Goal: Information Seeking & Learning: Learn about a topic

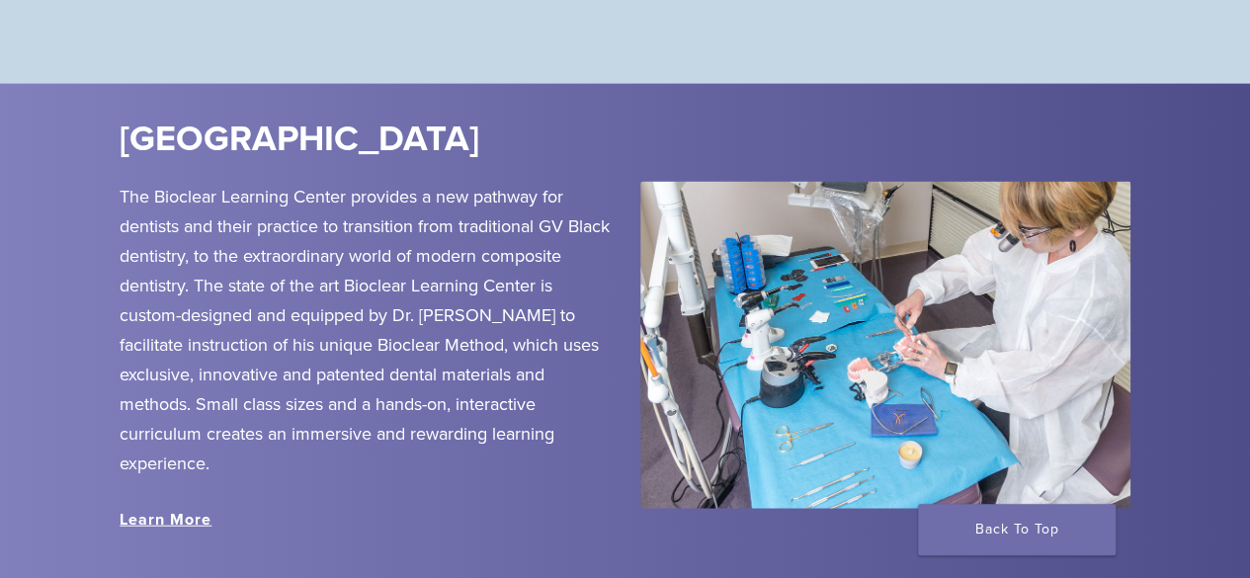
scroll to position [2145, 0]
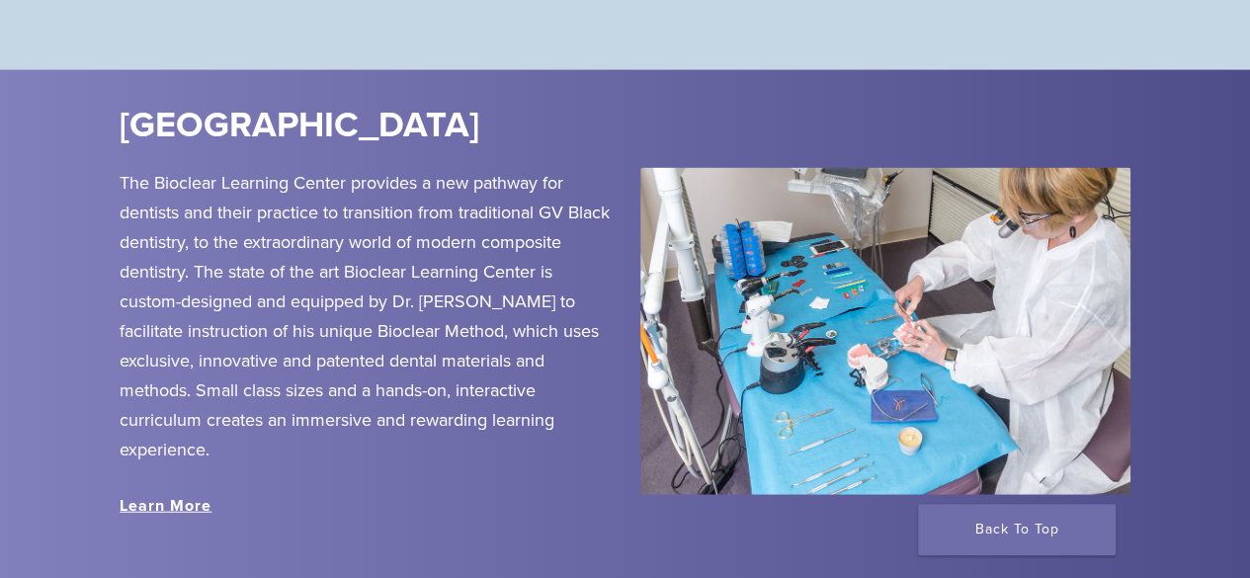
click at [177, 496] on div "The Bioclear Learning Center provides a new pathway for dentists and their prac…" at bounding box center [365, 362] width 520 height 389
click at [177, 516] on link "Learn More" at bounding box center [166, 506] width 92 height 20
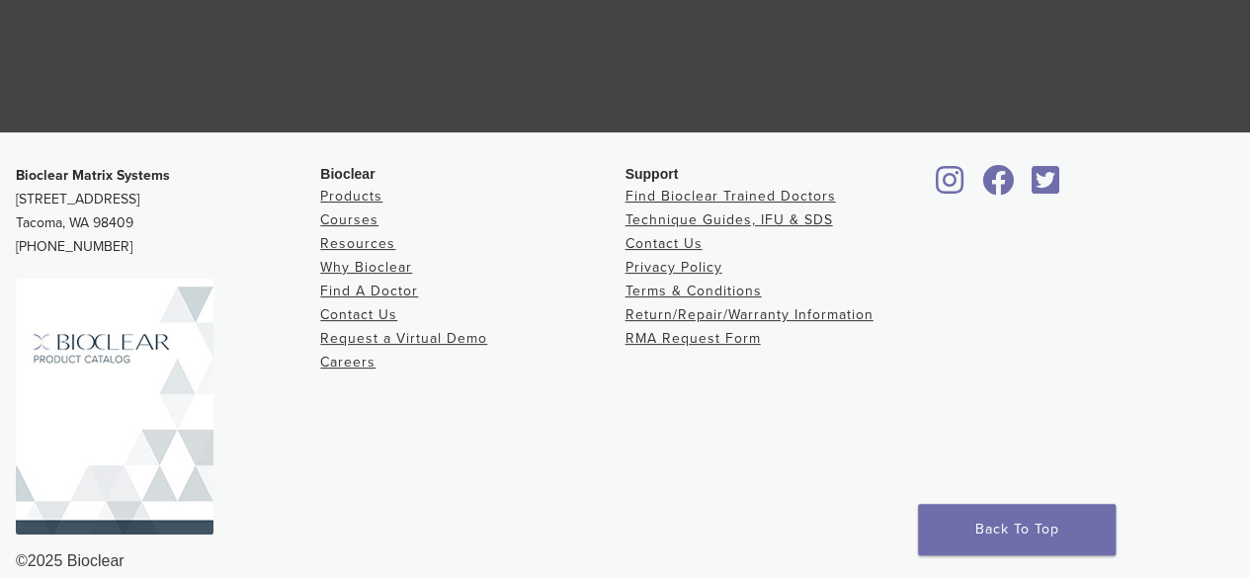
scroll to position [3870, 0]
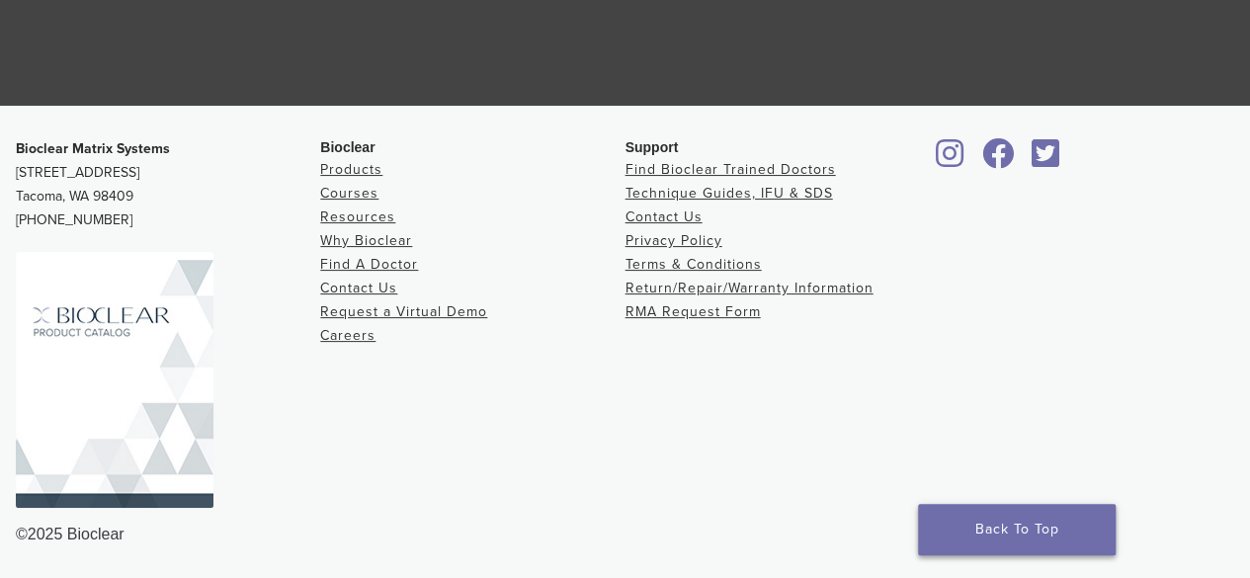
click at [874, 532] on link "Back To Top" at bounding box center [1017, 529] width 198 height 51
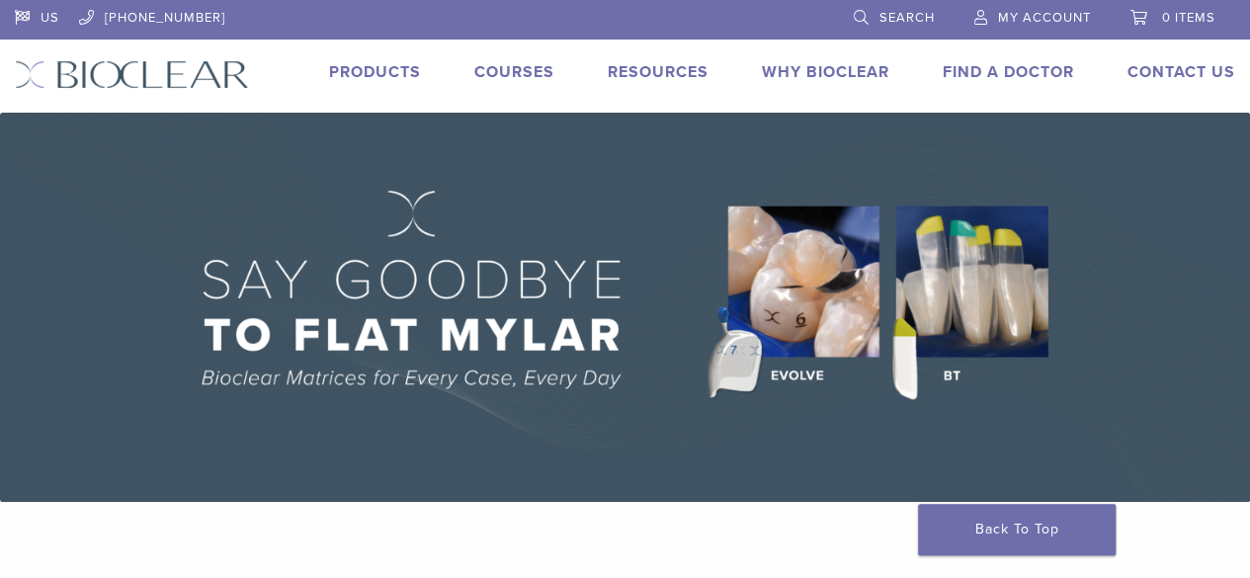
click at [830, 67] on link "Why Bioclear" at bounding box center [825, 72] width 127 height 20
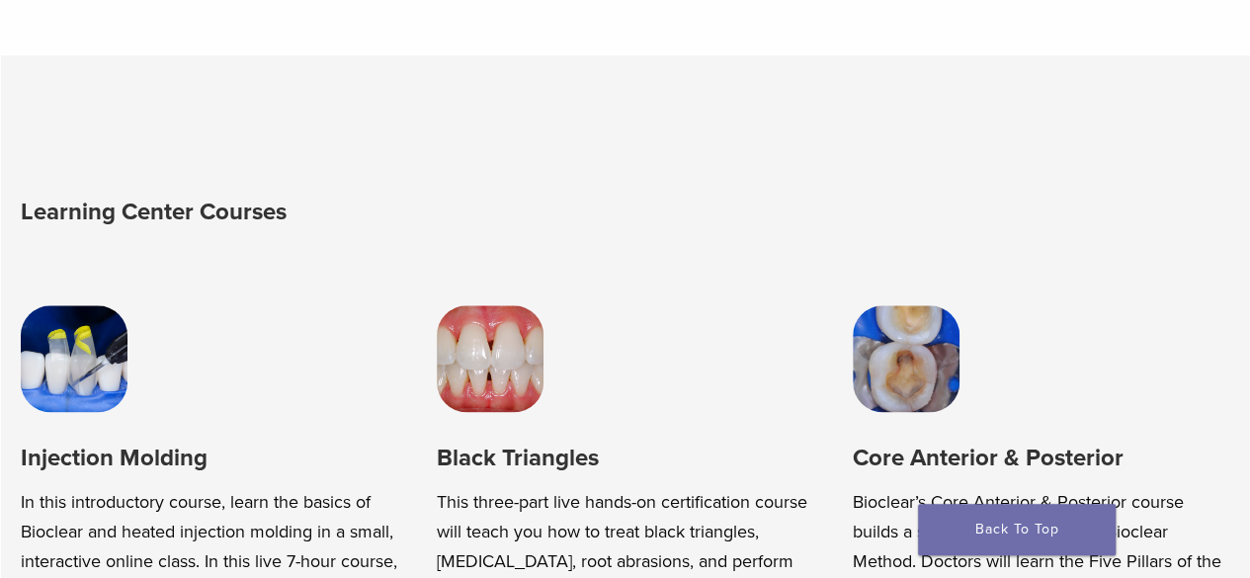
scroll to position [1026, 0]
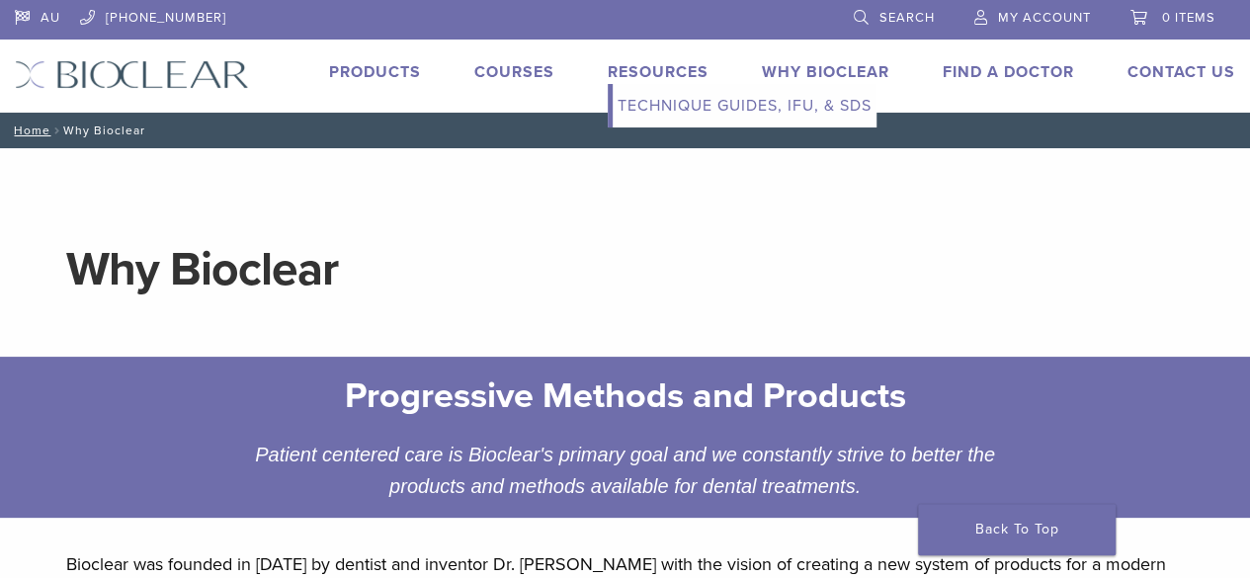
click at [664, 79] on link "Resources" at bounding box center [657, 72] width 101 height 20
click at [666, 93] on link "Technique Guides, IFU, & SDS" at bounding box center [744, 105] width 264 height 43
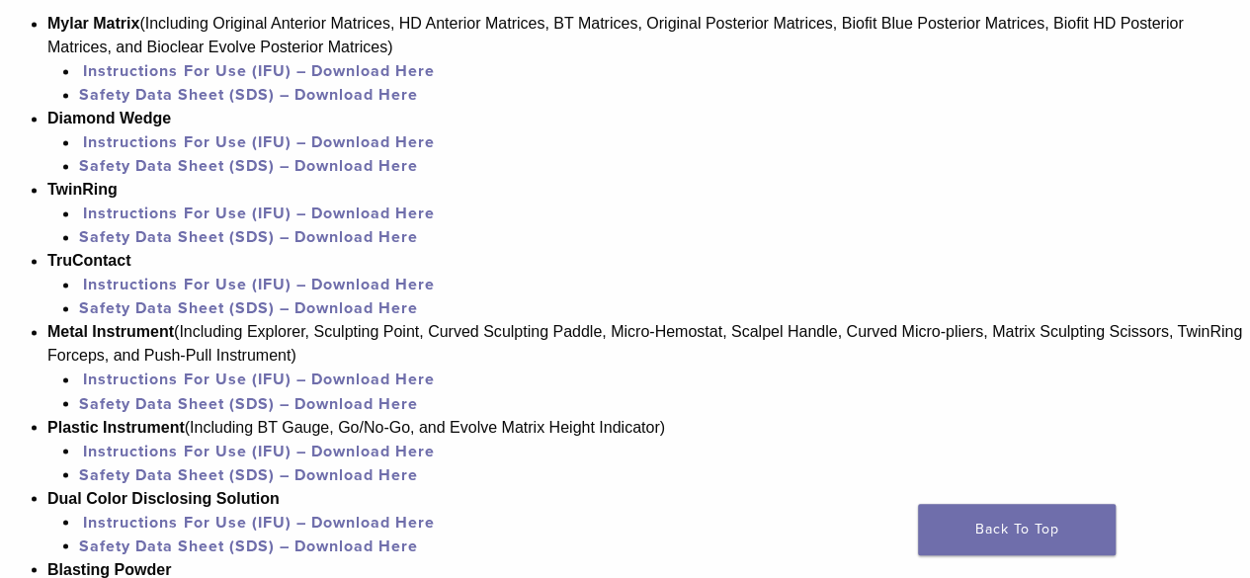
scroll to position [1563, 0]
